Goal: Find specific page/section: Find specific page/section

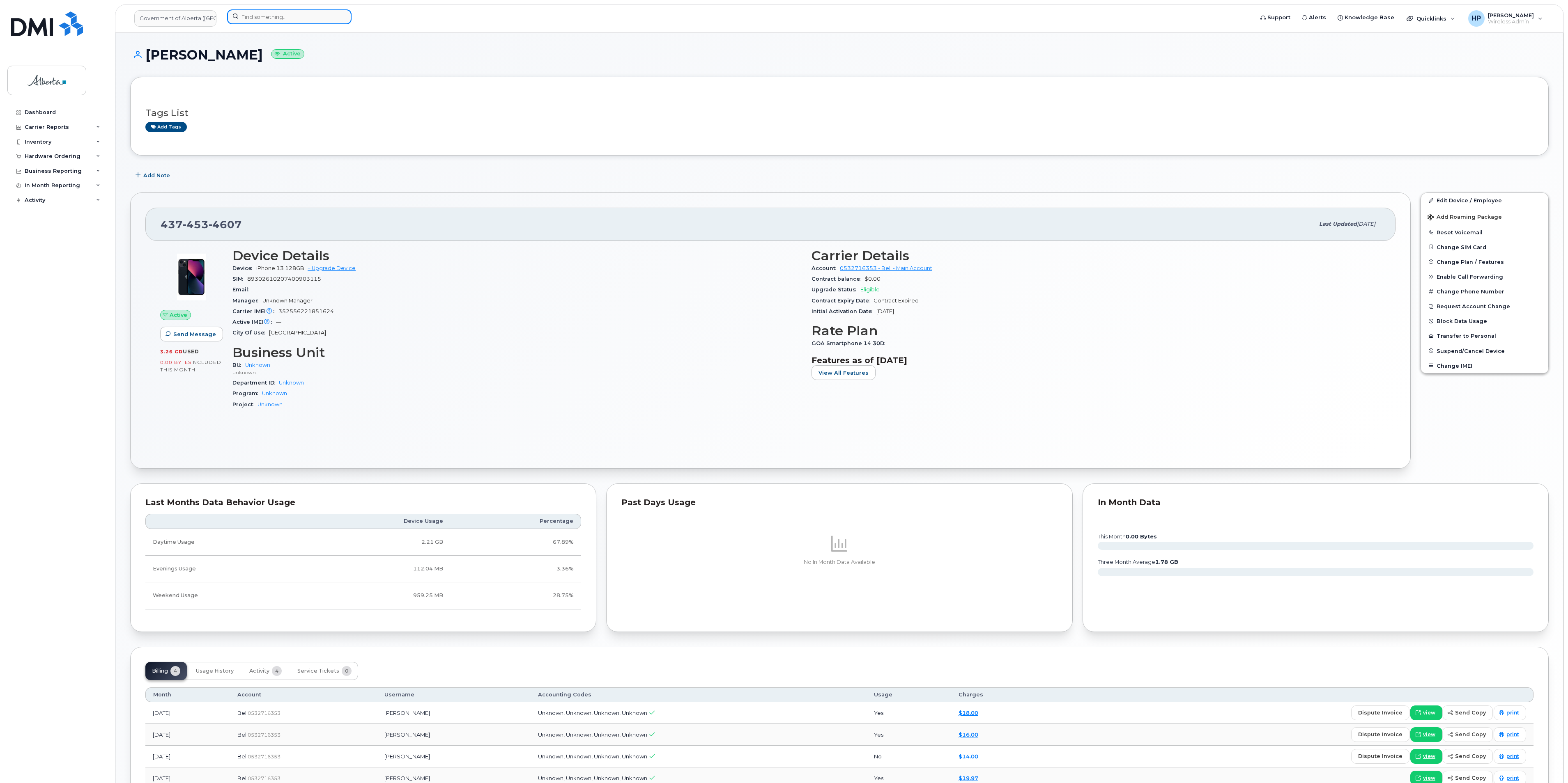
click at [259, 14] on input at bounding box center [289, 17] width 124 height 15
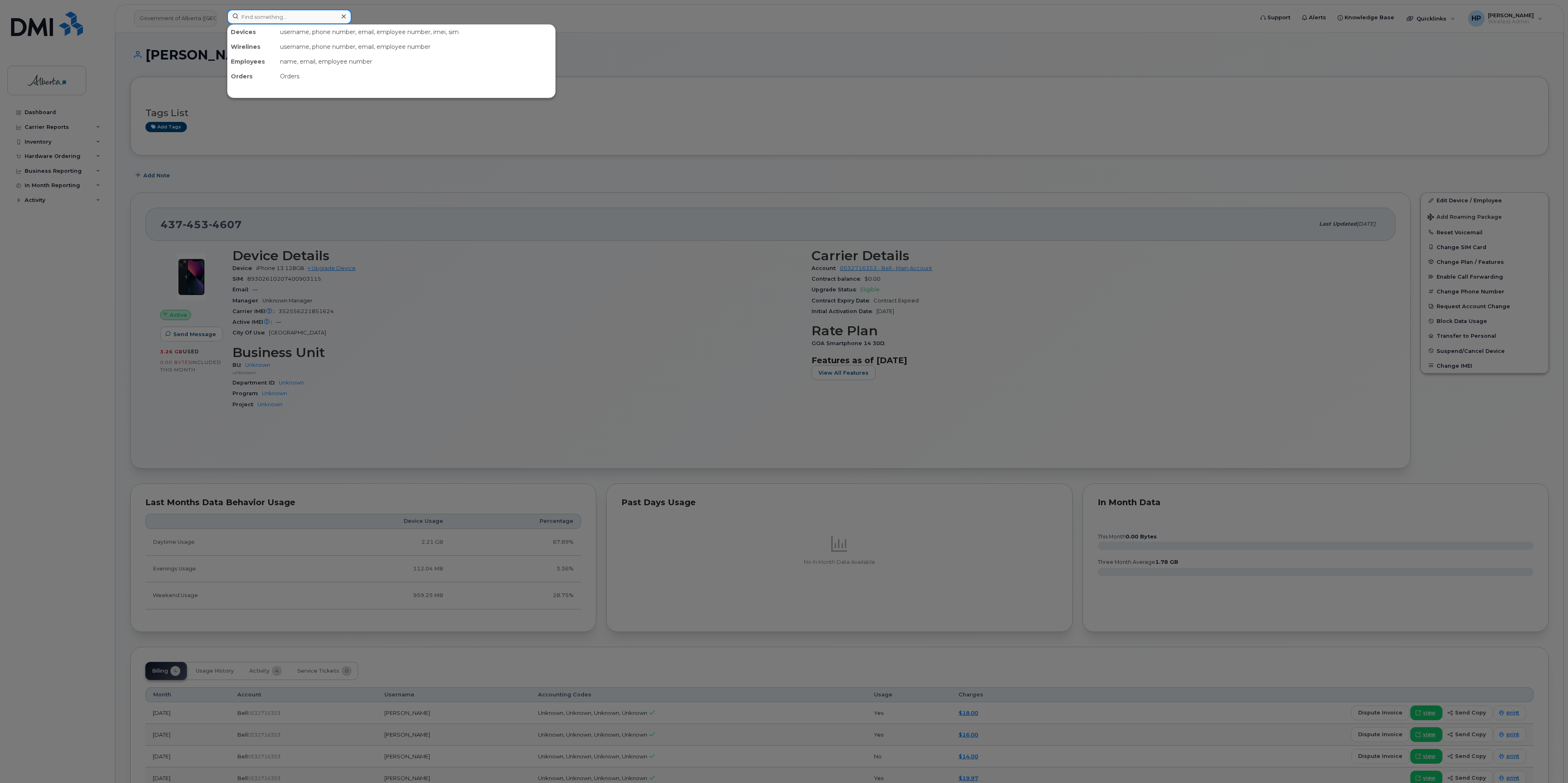
paste input "7809954414"
type input "7809954414"
click at [312, 47] on div "[PERSON_NAME]" at bounding box center [352, 50] width 80 height 15
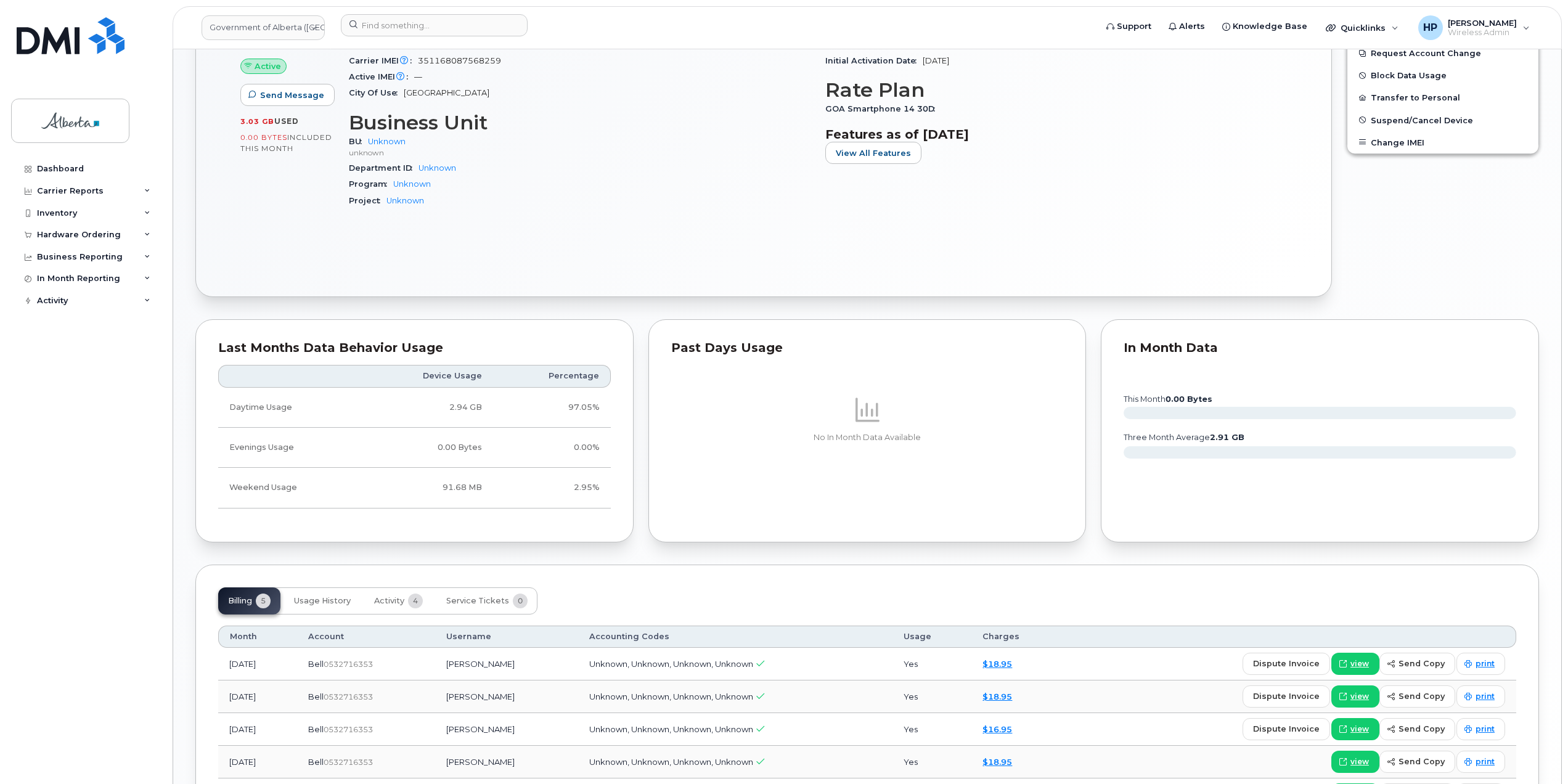
scroll to position [535, 0]
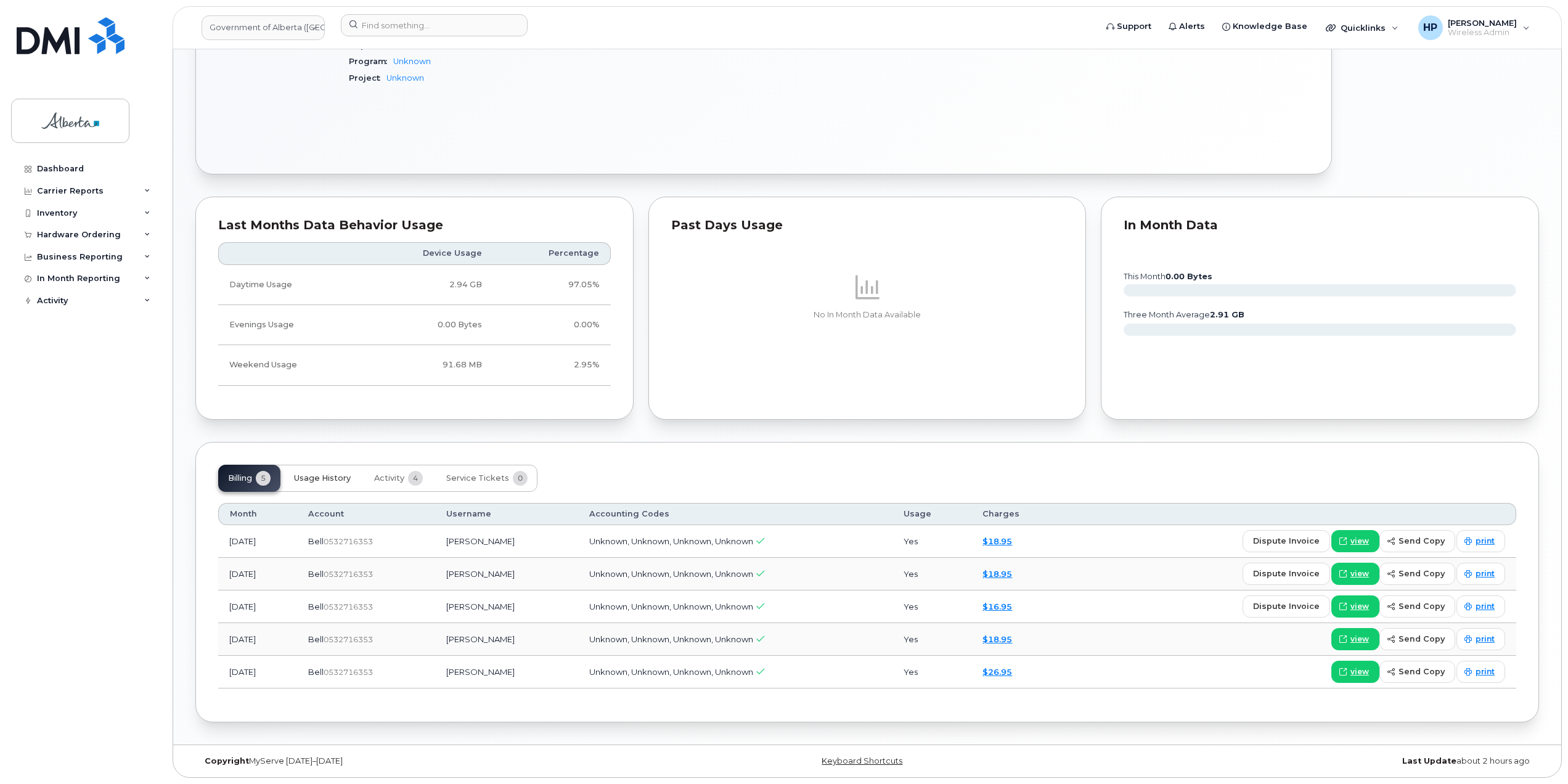
click at [321, 473] on span "Usage History" at bounding box center [323, 478] width 57 height 10
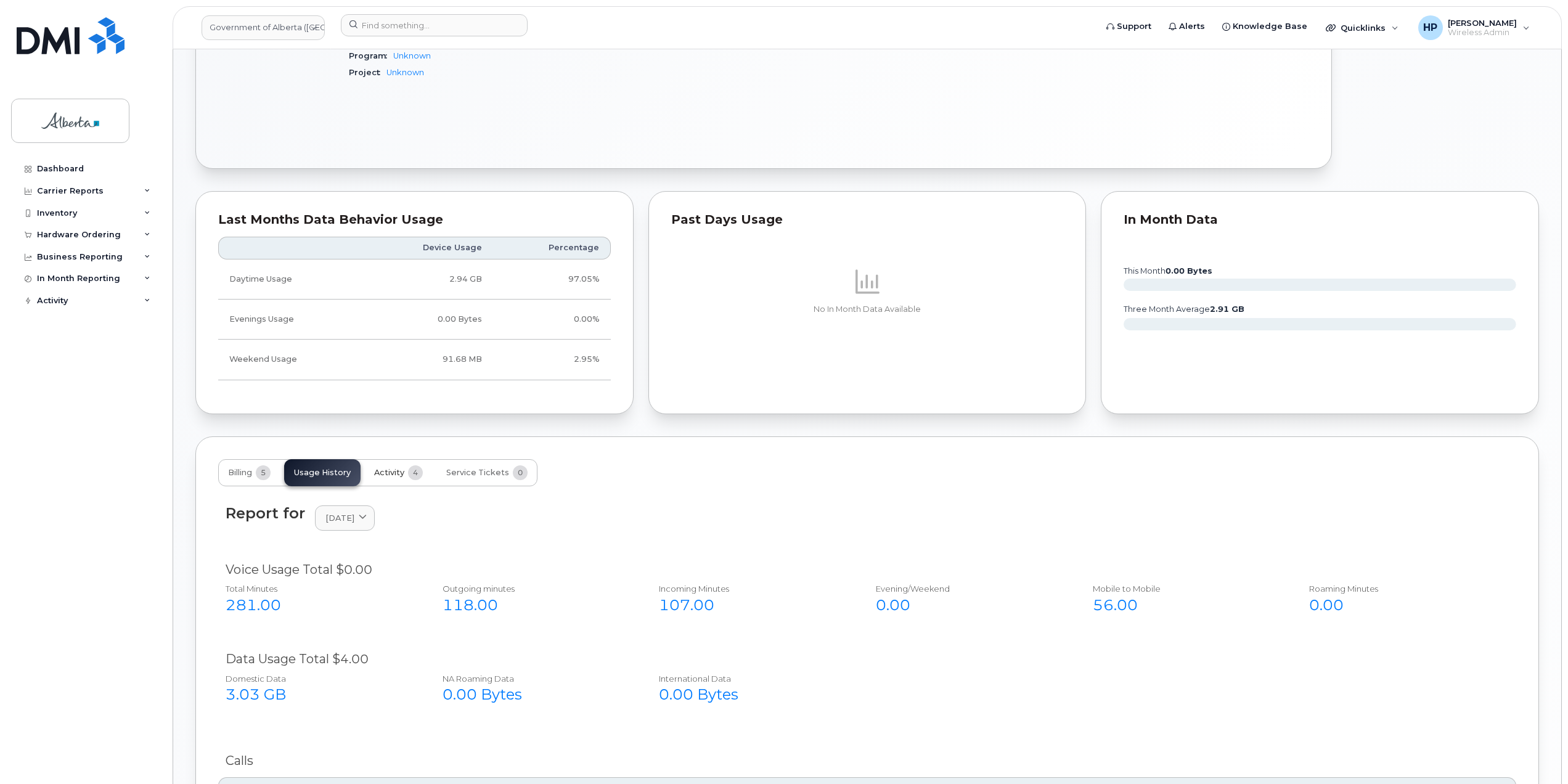
click at [403, 481] on button "Activity 4" at bounding box center [398, 473] width 69 height 27
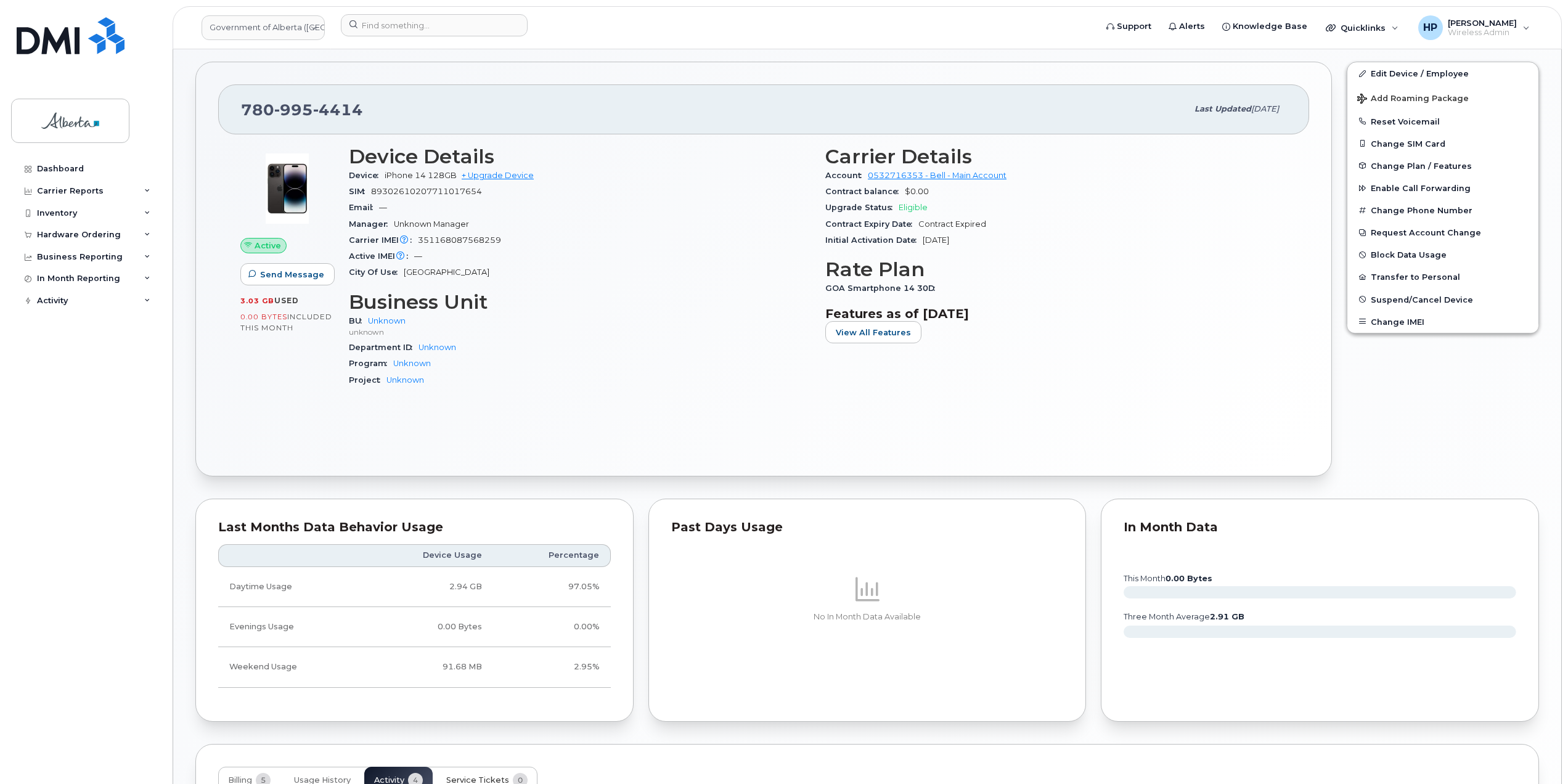
scroll to position [0, 0]
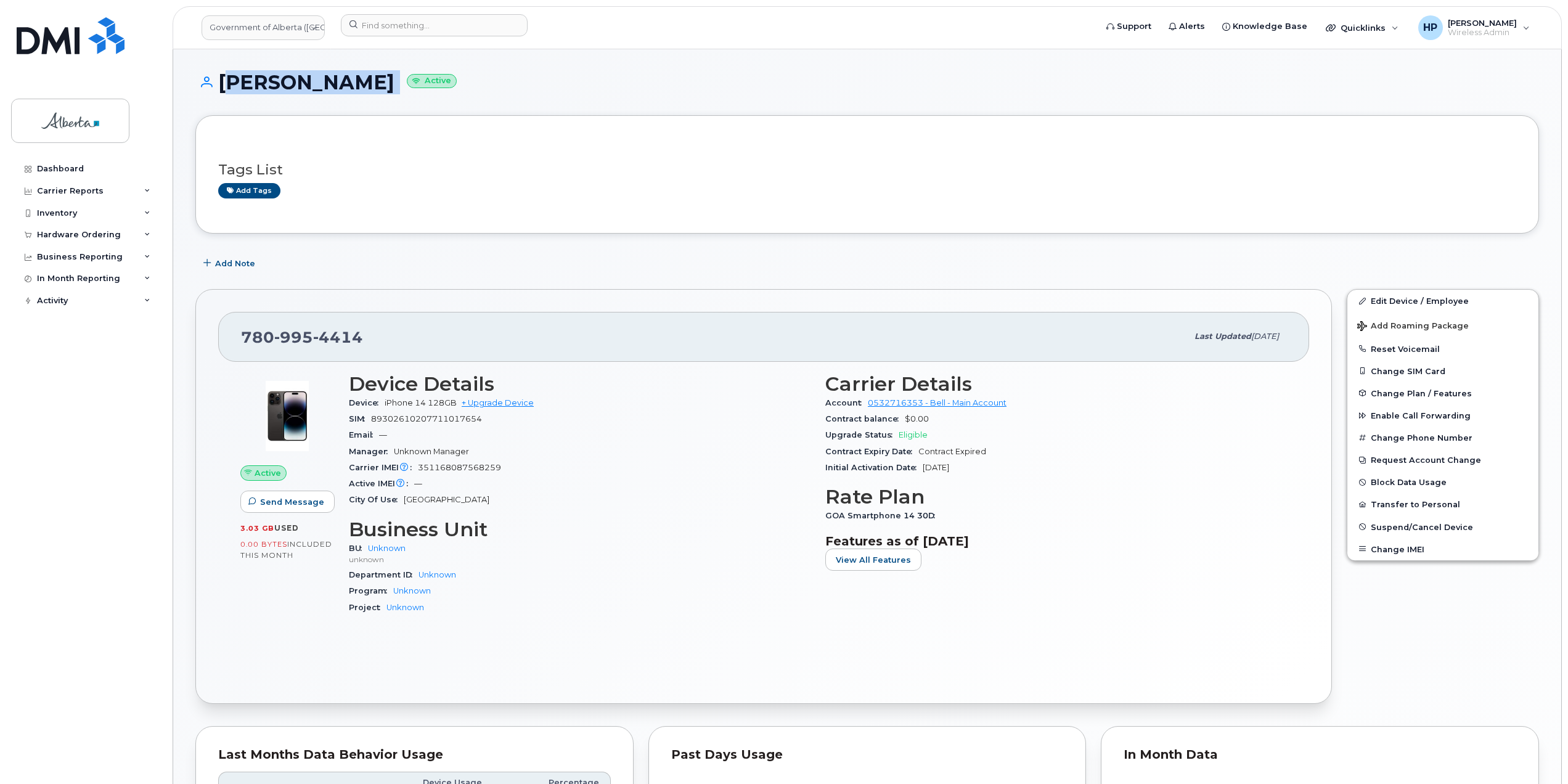
drag, startPoint x: 219, startPoint y: 80, endPoint x: 390, endPoint y: 90, distance: 171.3
click at [390, 90] on h1 "[PERSON_NAME] Active" at bounding box center [867, 82] width 1344 height 22
copy h1 "[PERSON_NAME]"
